Goal: Transaction & Acquisition: Purchase product/service

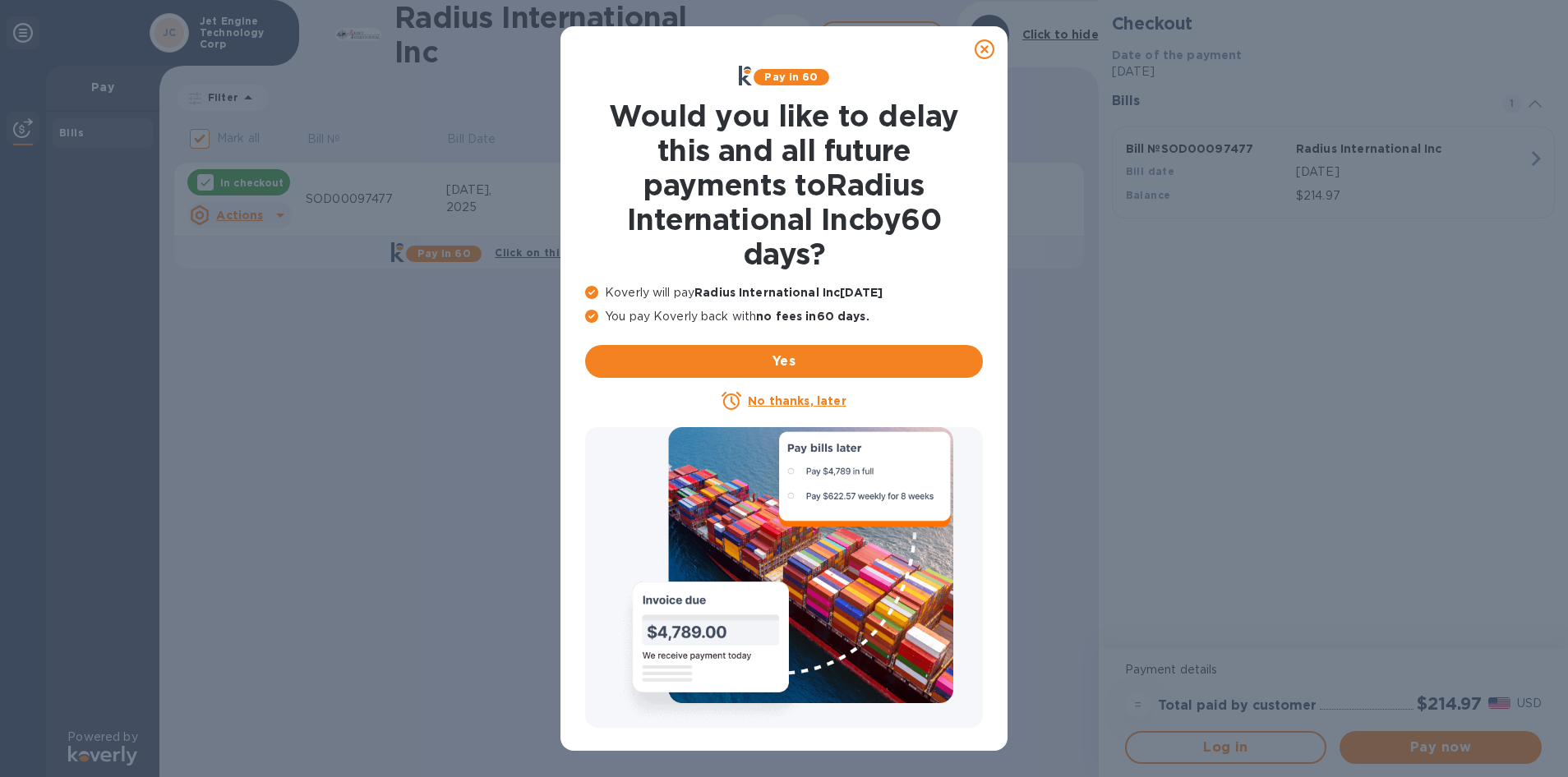
click at [979, 43] on icon at bounding box center [984, 49] width 20 height 20
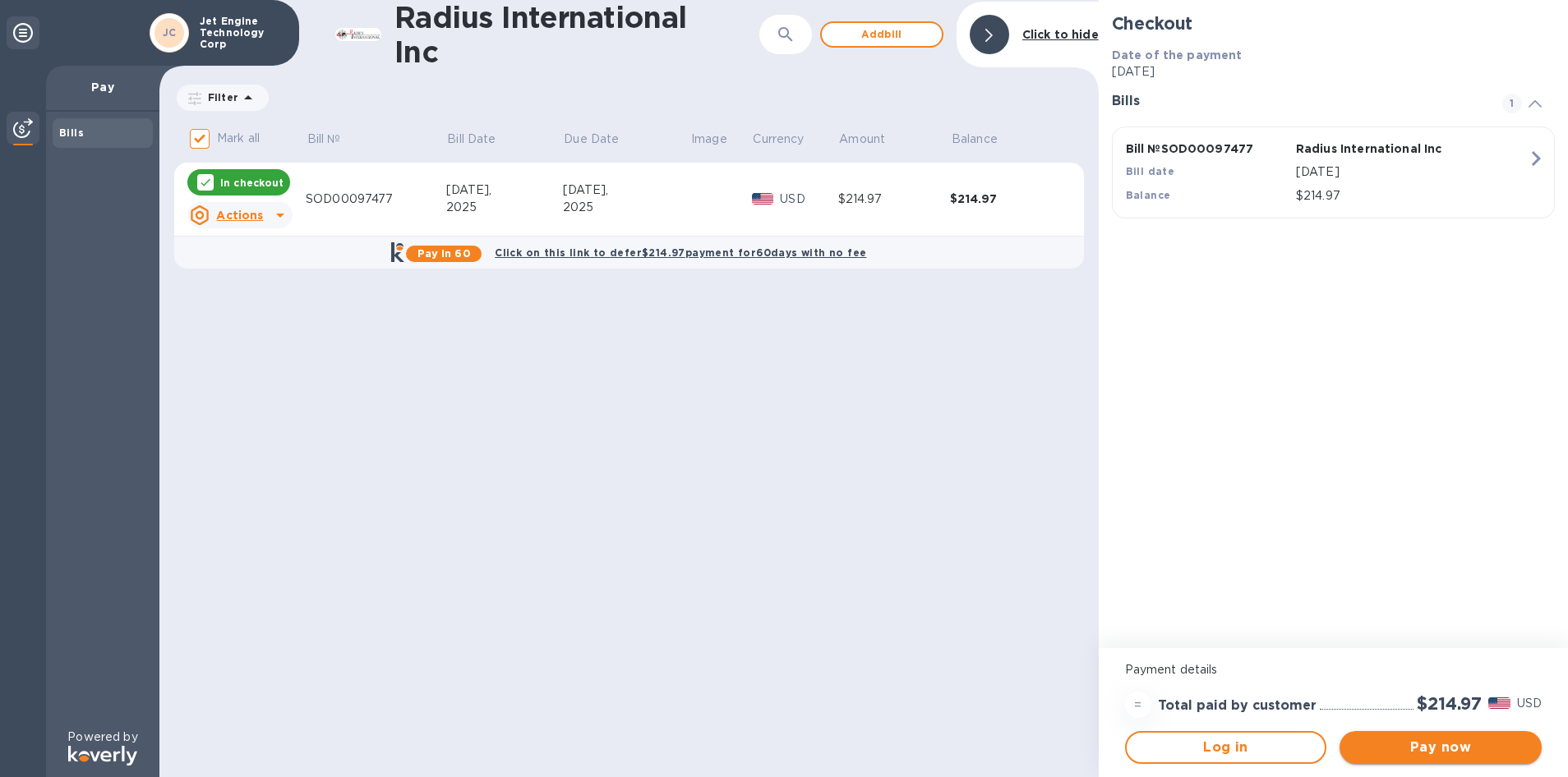
click at [1444, 746] on span "Pay now" at bounding box center [1441, 747] width 176 height 20
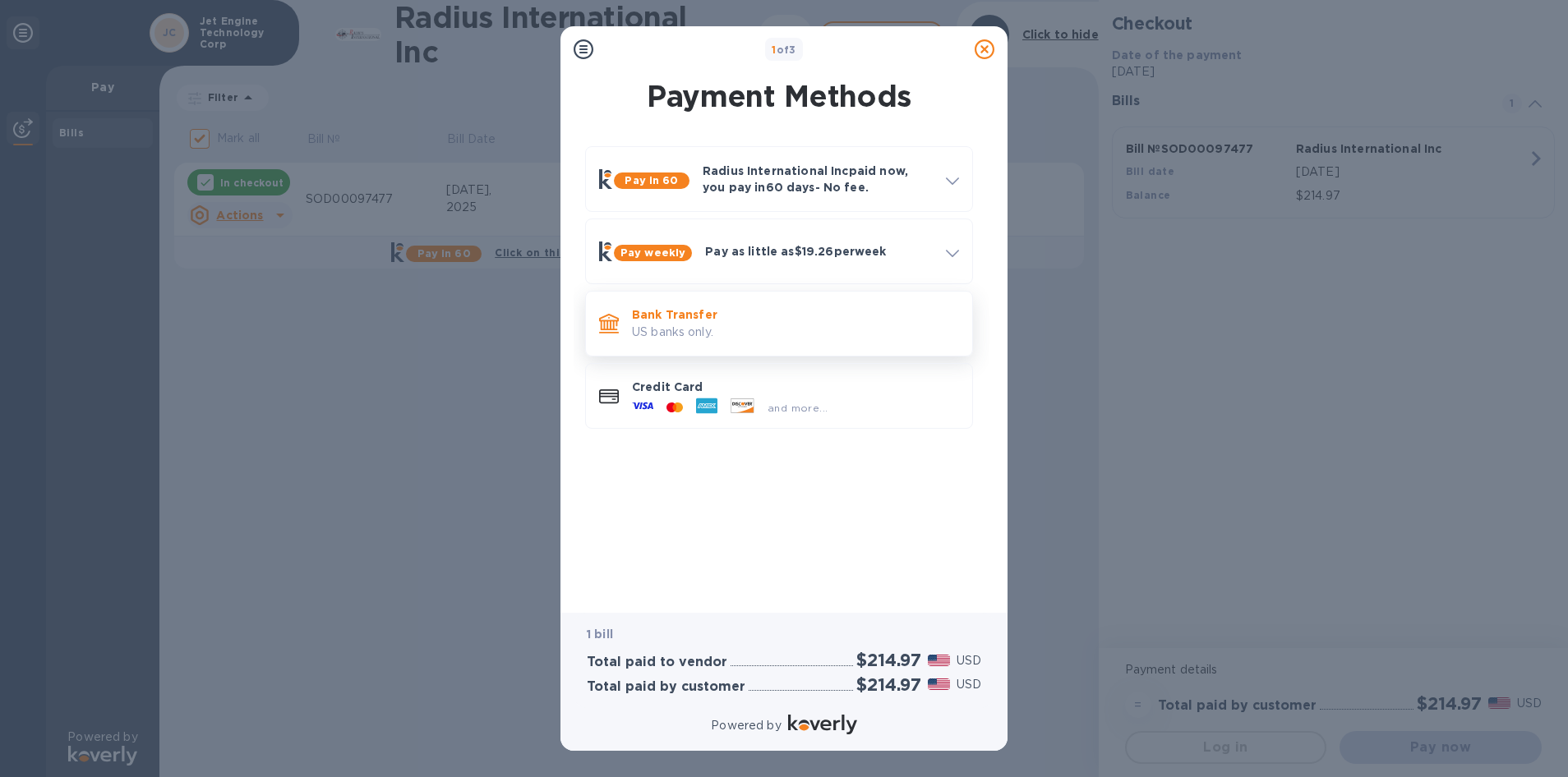
click at [698, 326] on p "US banks only." at bounding box center [795, 333] width 327 height 17
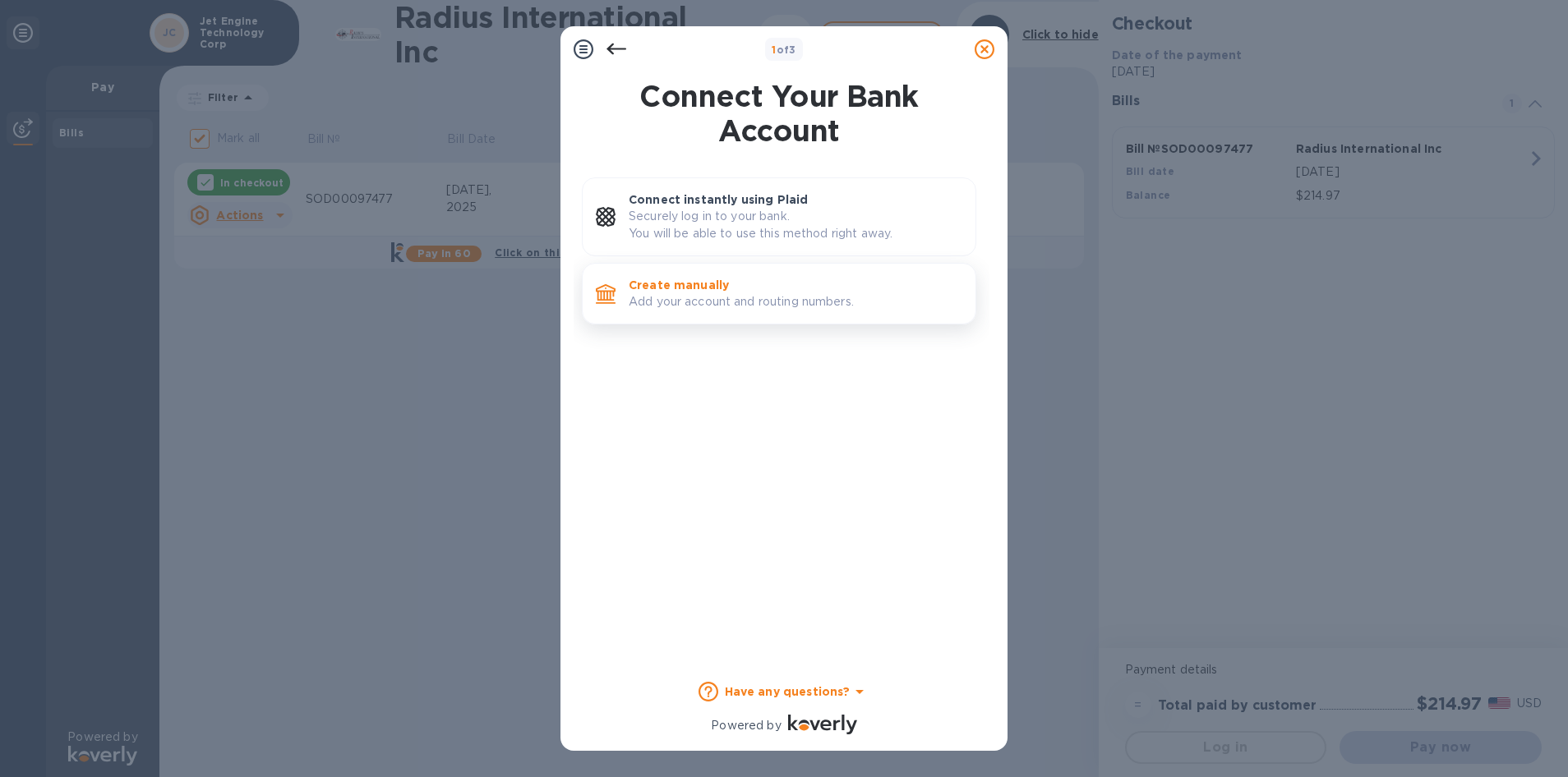
click at [696, 303] on p "Add your account and routing numbers." at bounding box center [795, 302] width 334 height 17
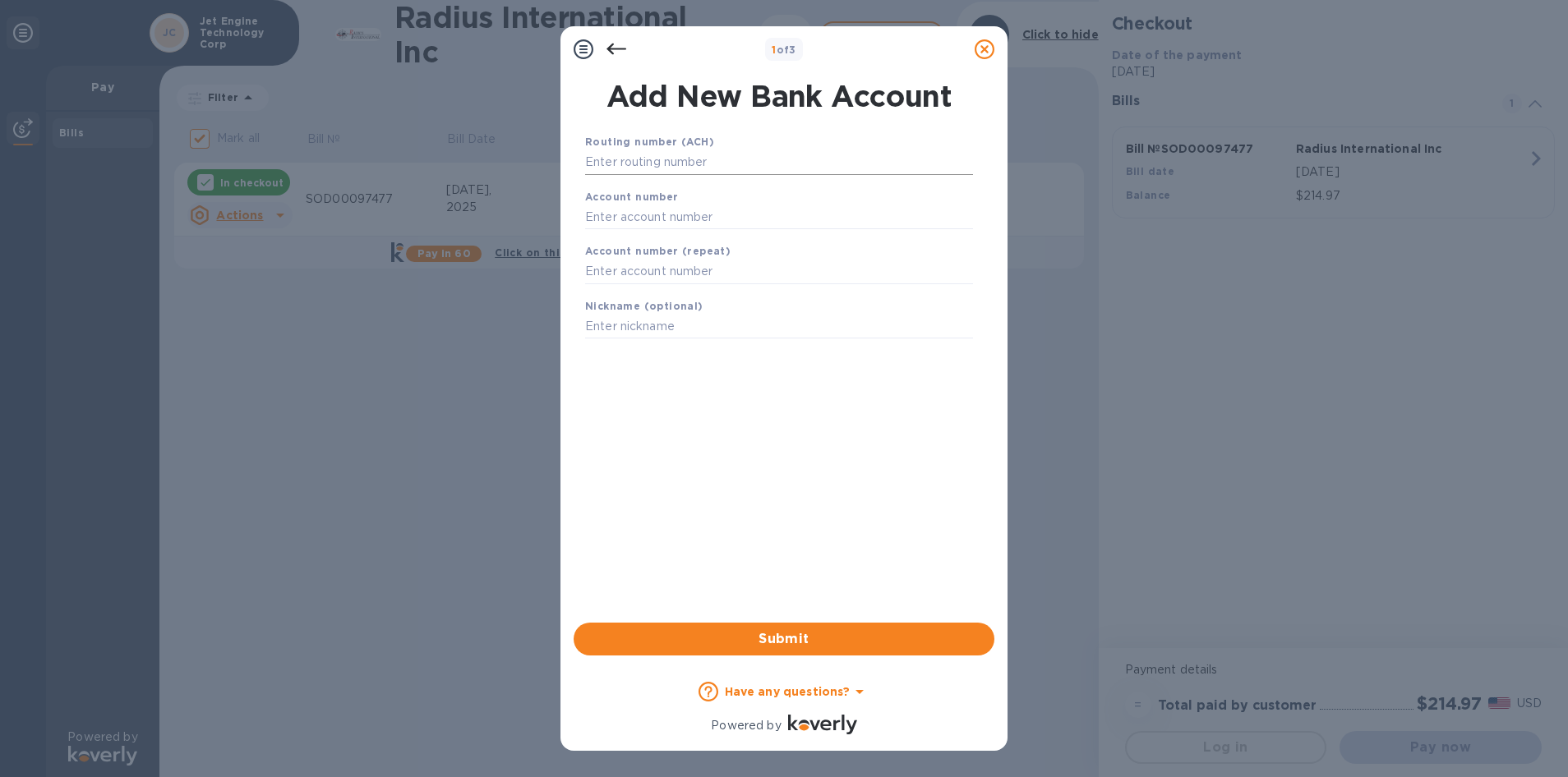
click at [625, 151] on input "text" at bounding box center [779, 162] width 388 height 25
type input "063107513"
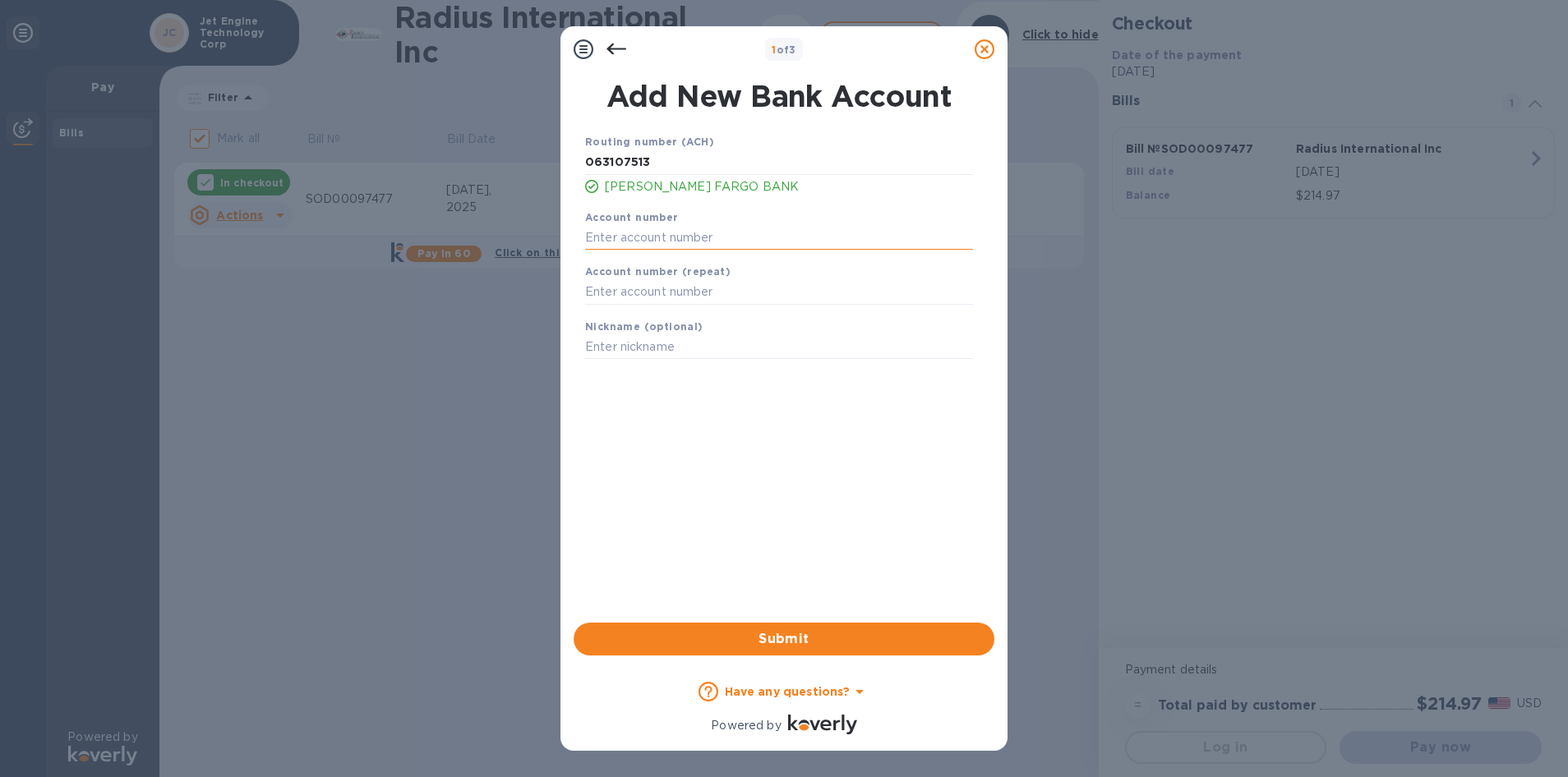
click at [626, 234] on input "text" at bounding box center [779, 237] width 388 height 25
type input "9240823907"
click at [612, 304] on div "Account number (repeat)" at bounding box center [779, 284] width 401 height 55
click at [612, 299] on input "text" at bounding box center [779, 293] width 388 height 25
type input "9240823907"
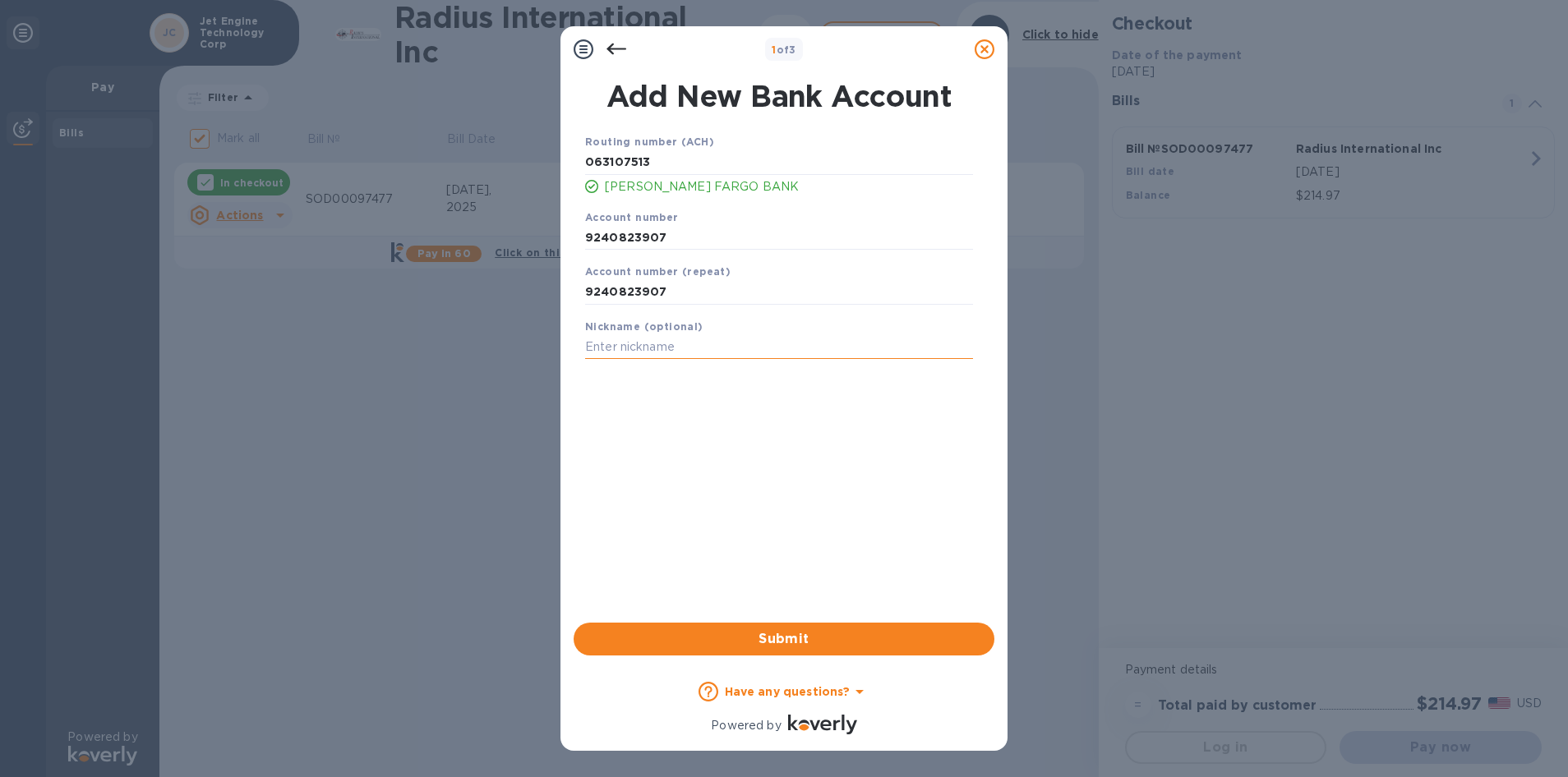
click at [624, 346] on input "text" at bounding box center [779, 347] width 388 height 25
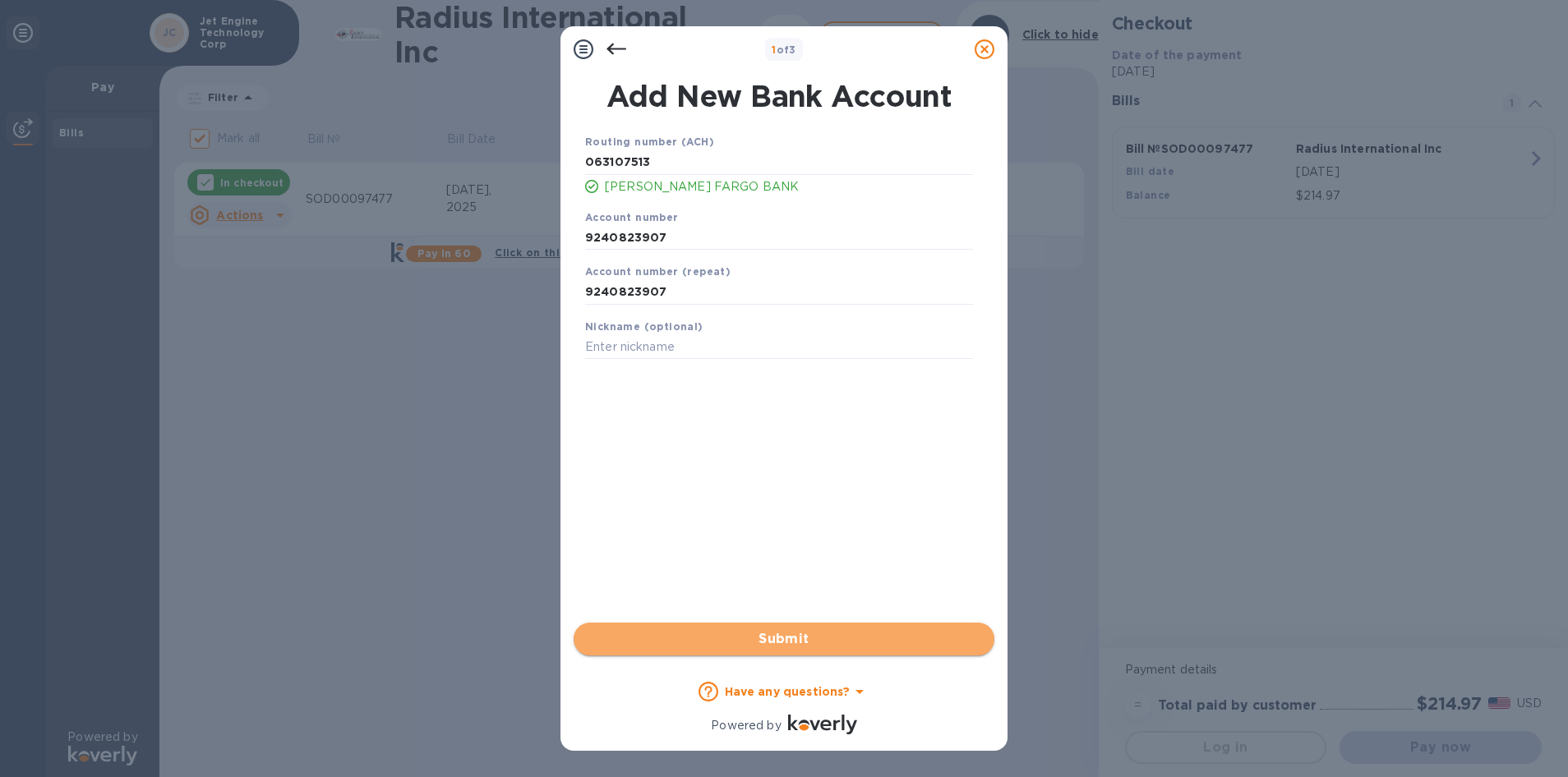
click at [751, 641] on span "Submit" at bounding box center [784, 639] width 394 height 20
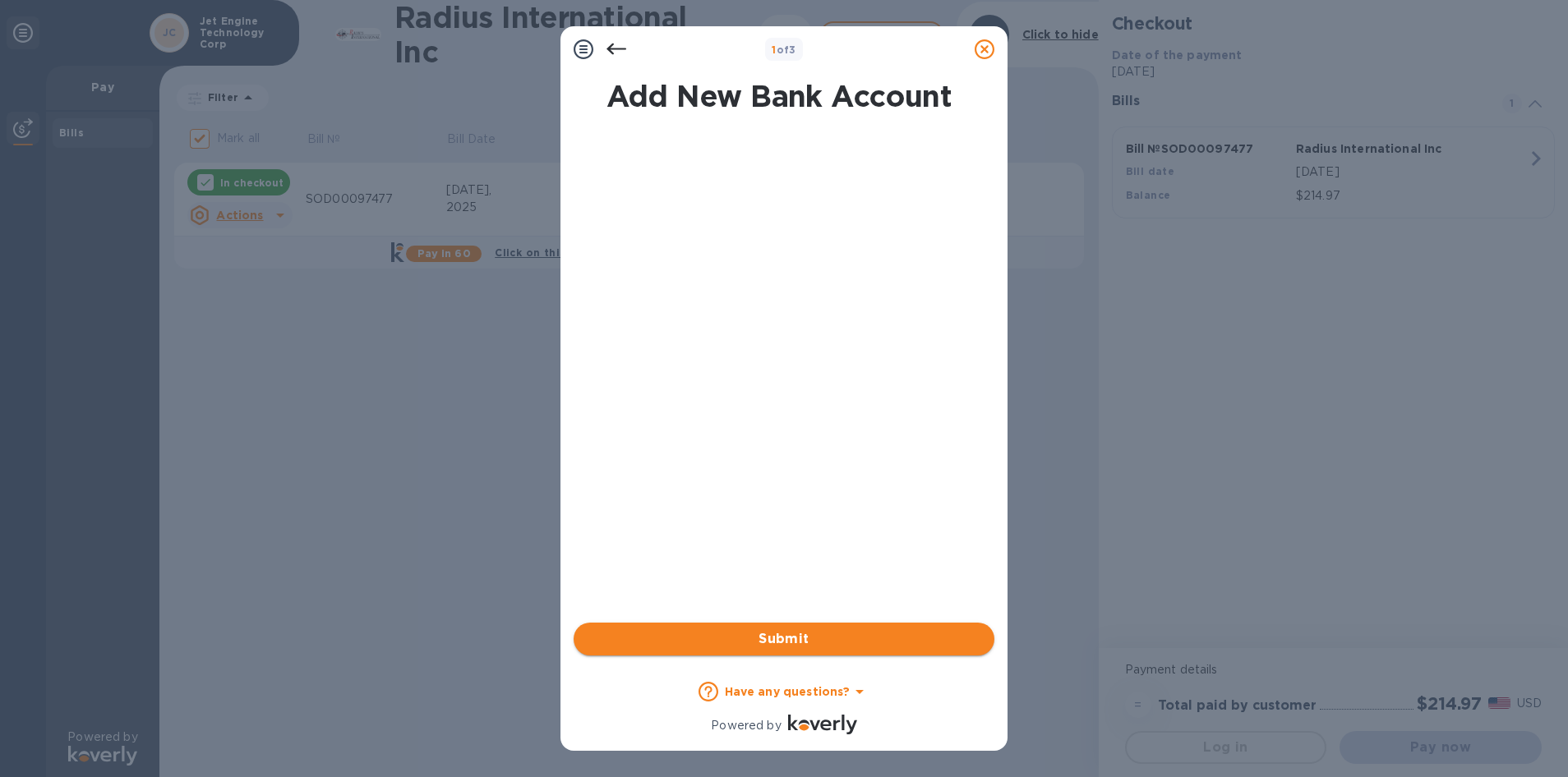
click at [751, 641] on span "Submit" at bounding box center [784, 639] width 394 height 20
